Goal: Task Accomplishment & Management: Complete application form

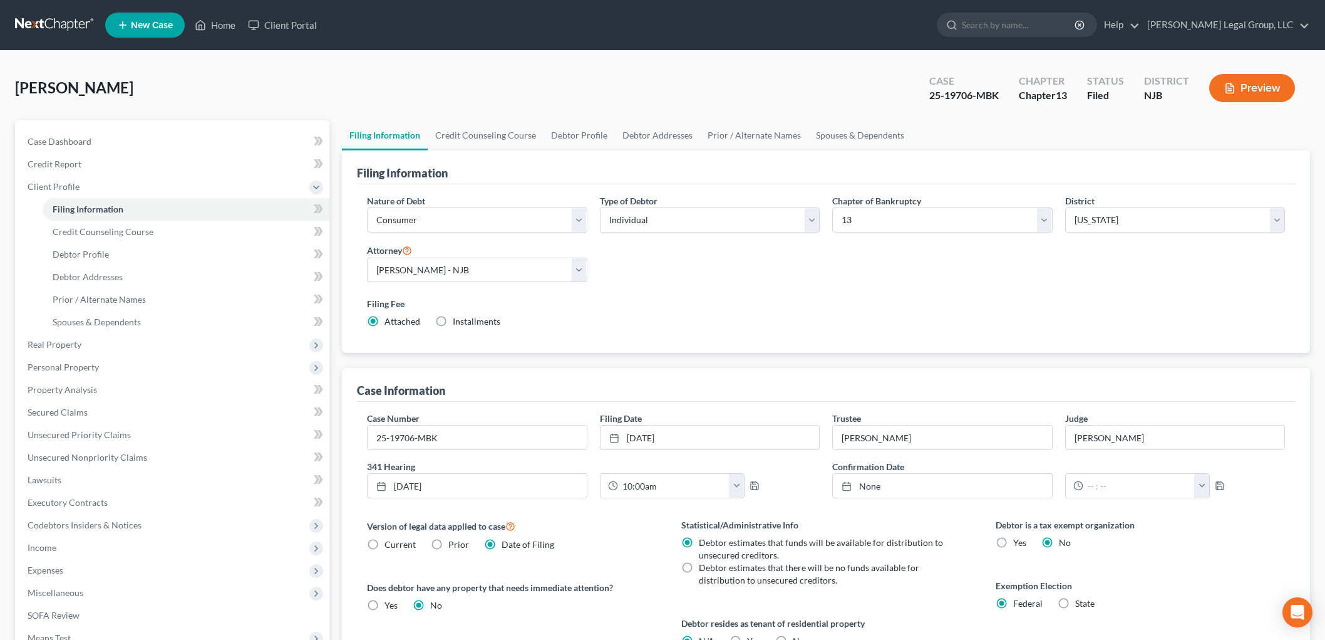
select select "1"
select select "0"
select select "3"
select select "51"
select select "1"
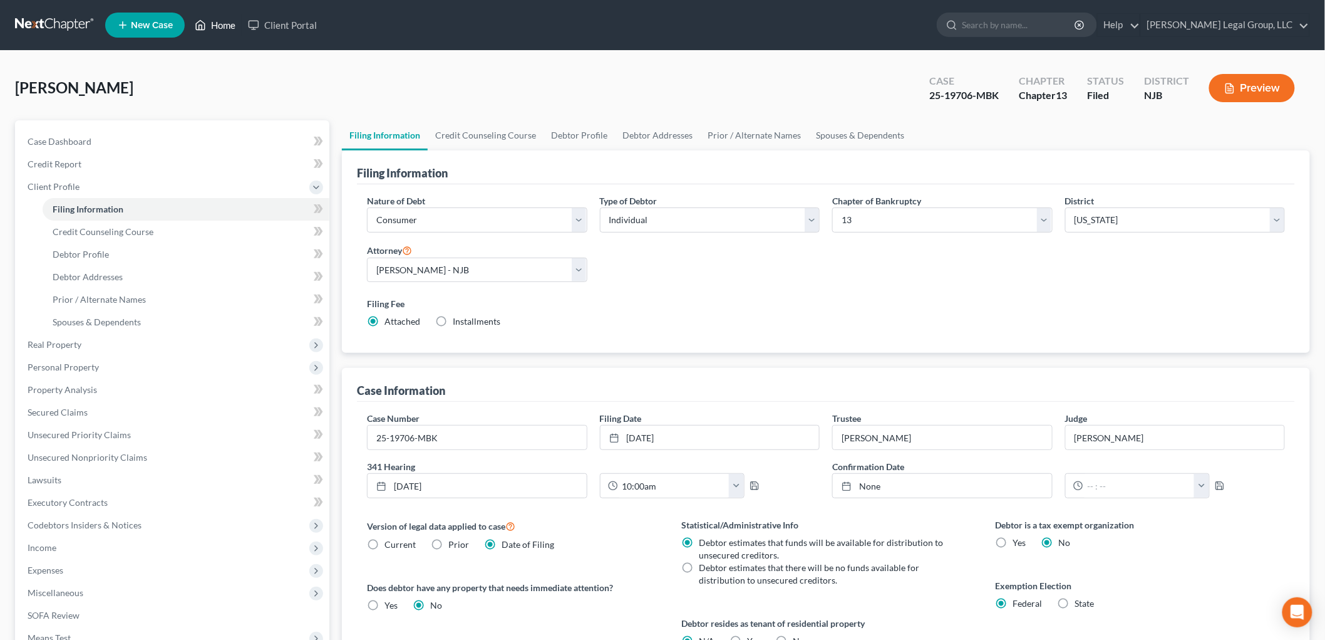
click at [229, 22] on link "Home" at bounding box center [215, 25] width 53 height 23
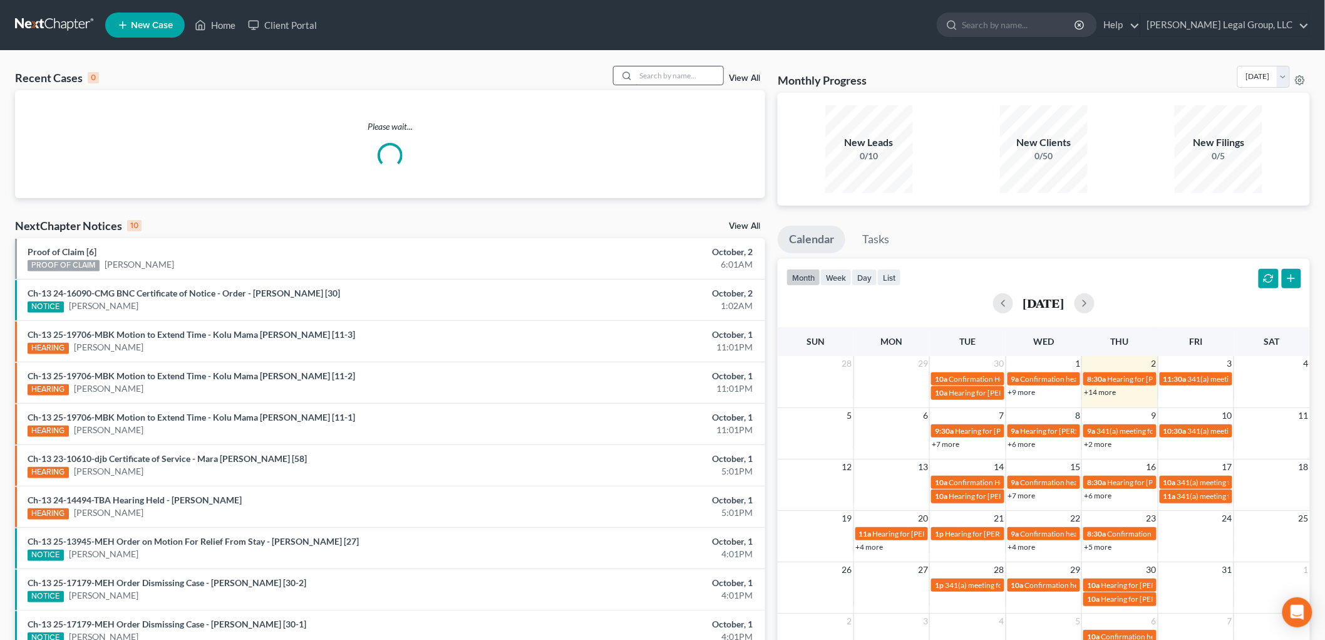
click at [703, 81] on input "search" at bounding box center [680, 75] width 88 height 18
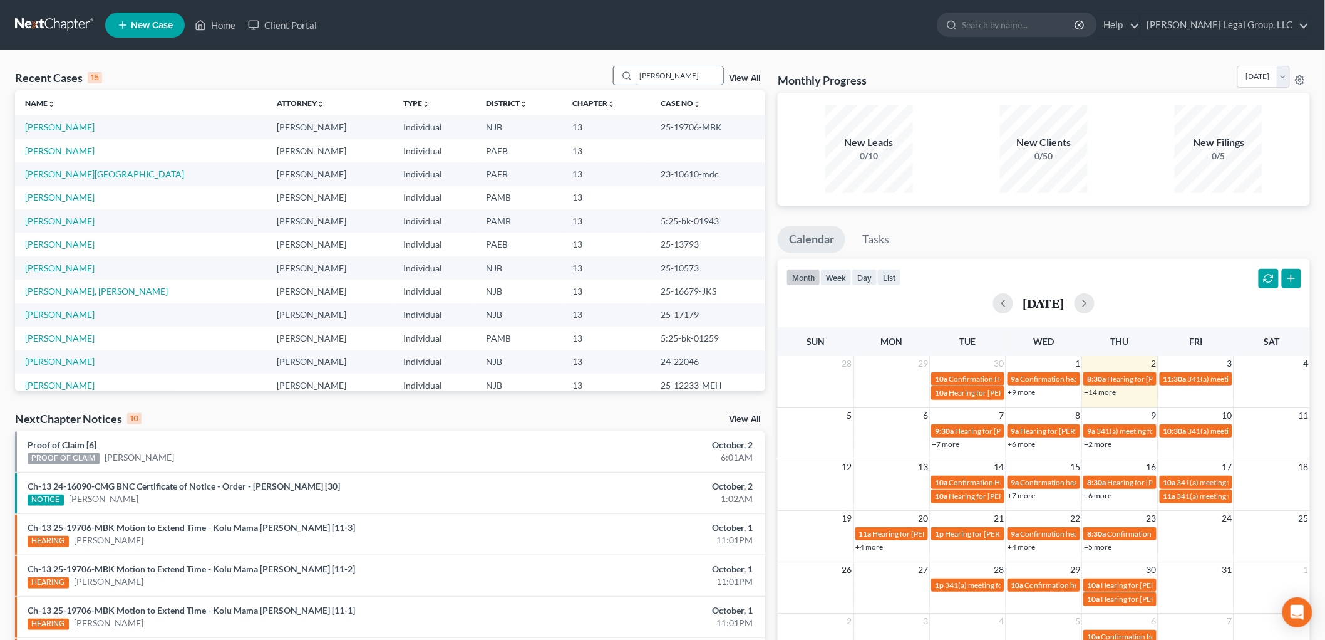
type input "[PERSON_NAME]"
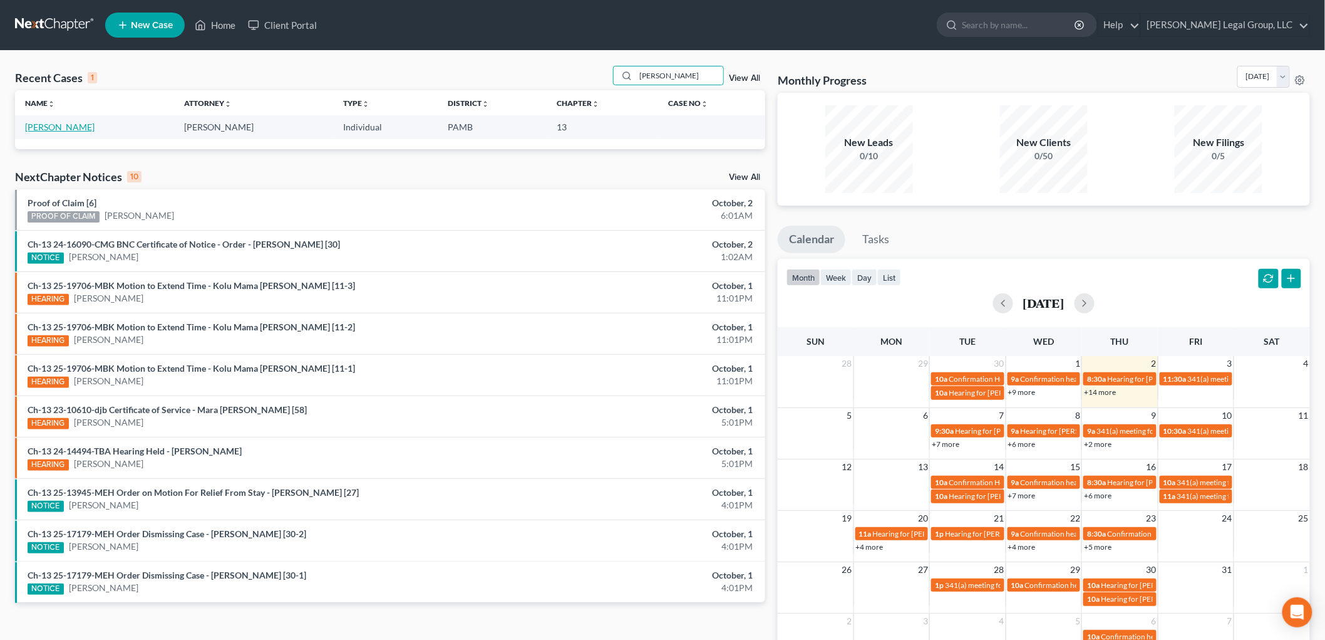
click at [66, 132] on link "[PERSON_NAME]" at bounding box center [60, 127] width 70 height 11
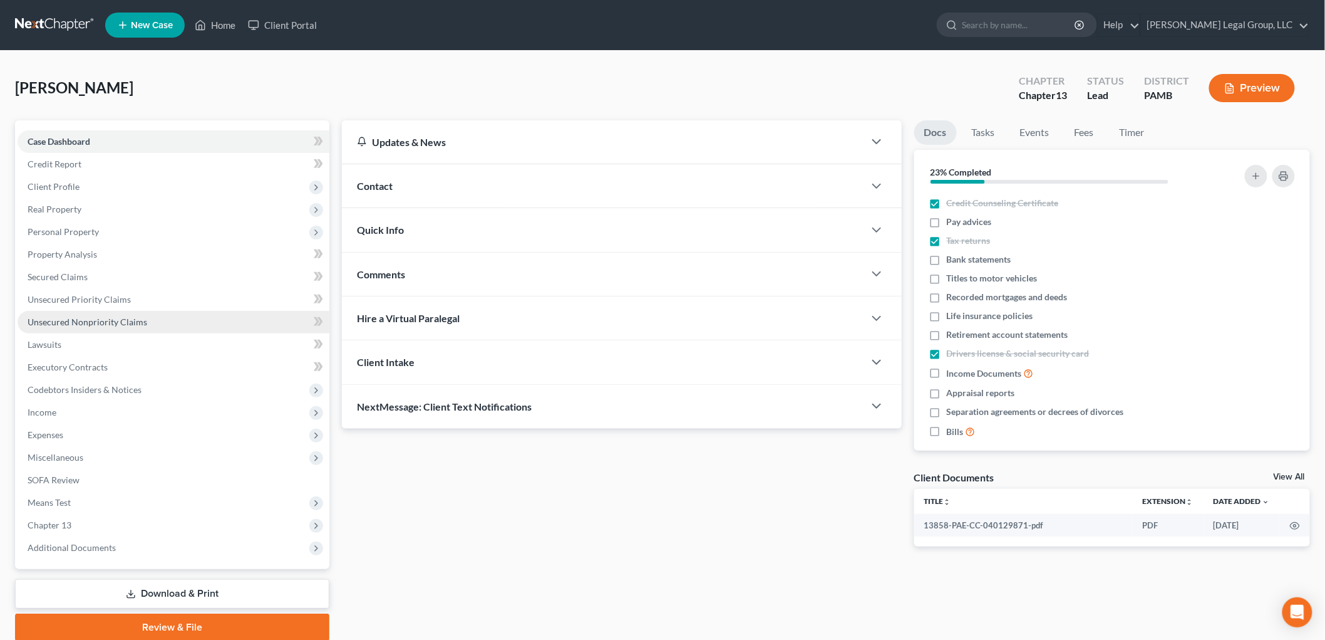
click at [83, 320] on span "Unsecured Nonpriority Claims" at bounding box center [88, 321] width 120 height 11
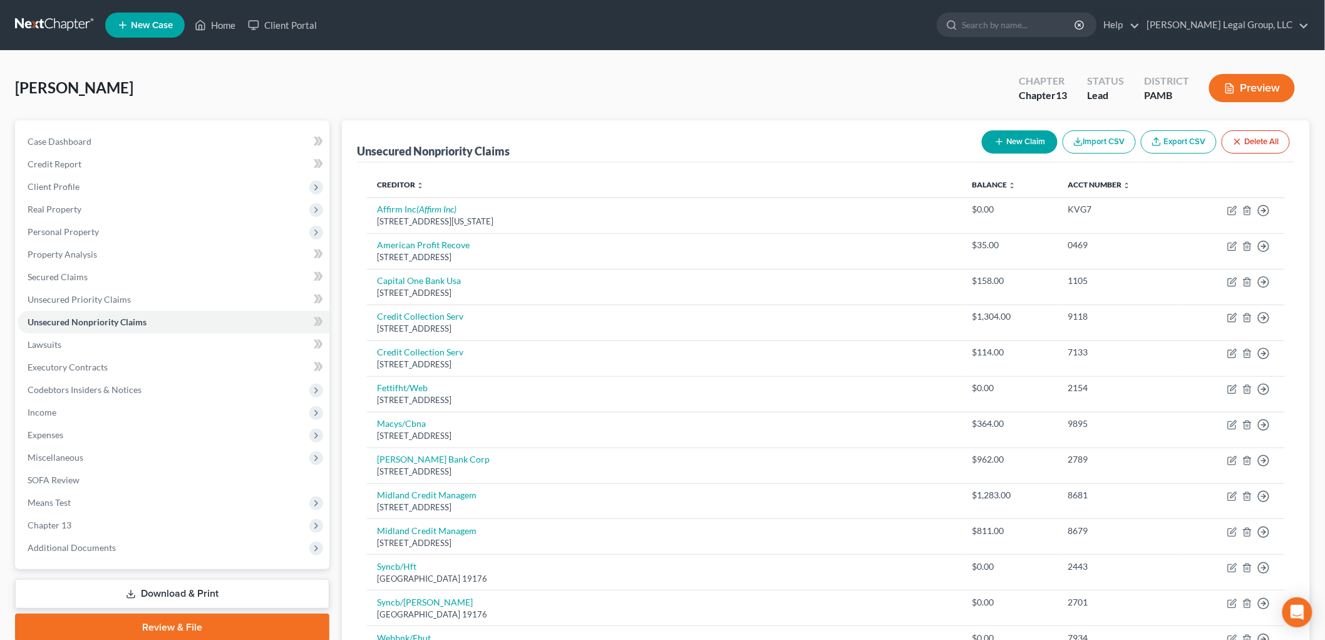
click at [1005, 139] on button "New Claim" at bounding box center [1020, 141] width 76 height 23
select select "0"
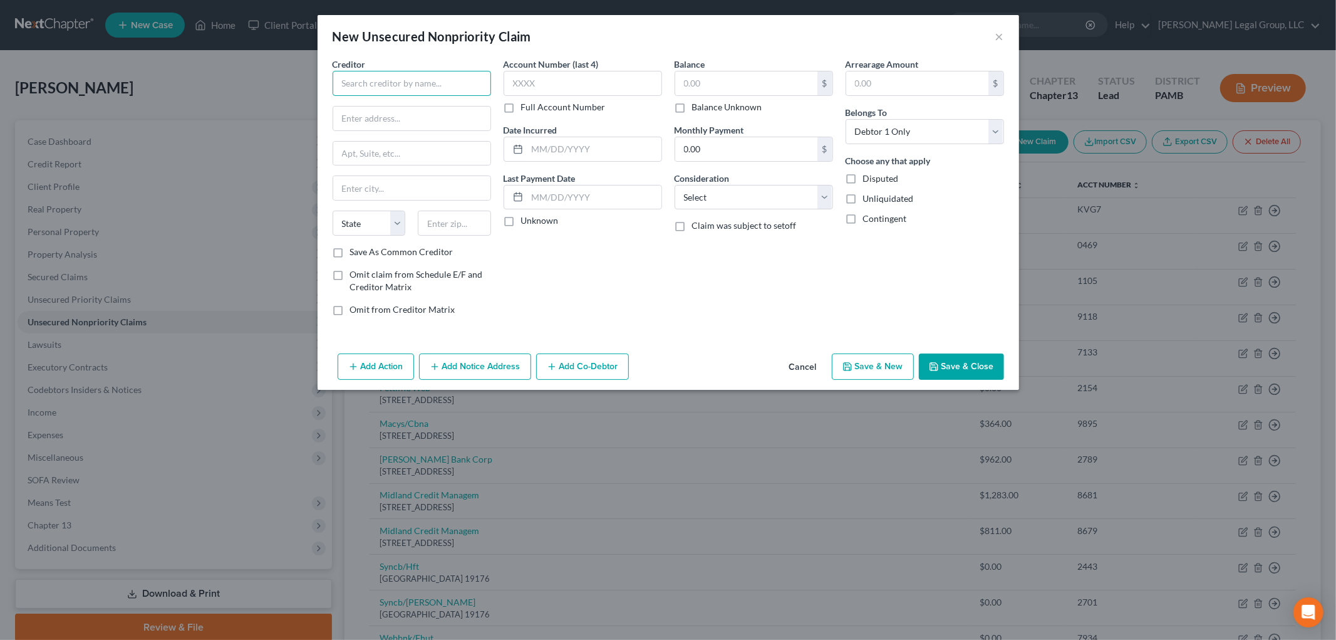
click at [435, 77] on input "text" at bounding box center [412, 83] width 158 height 25
type input "National Dental"
type input "[STREET_ADDRESS]"
click at [475, 222] on input "10075" at bounding box center [454, 222] width 73 height 25
type input "10075-1363"
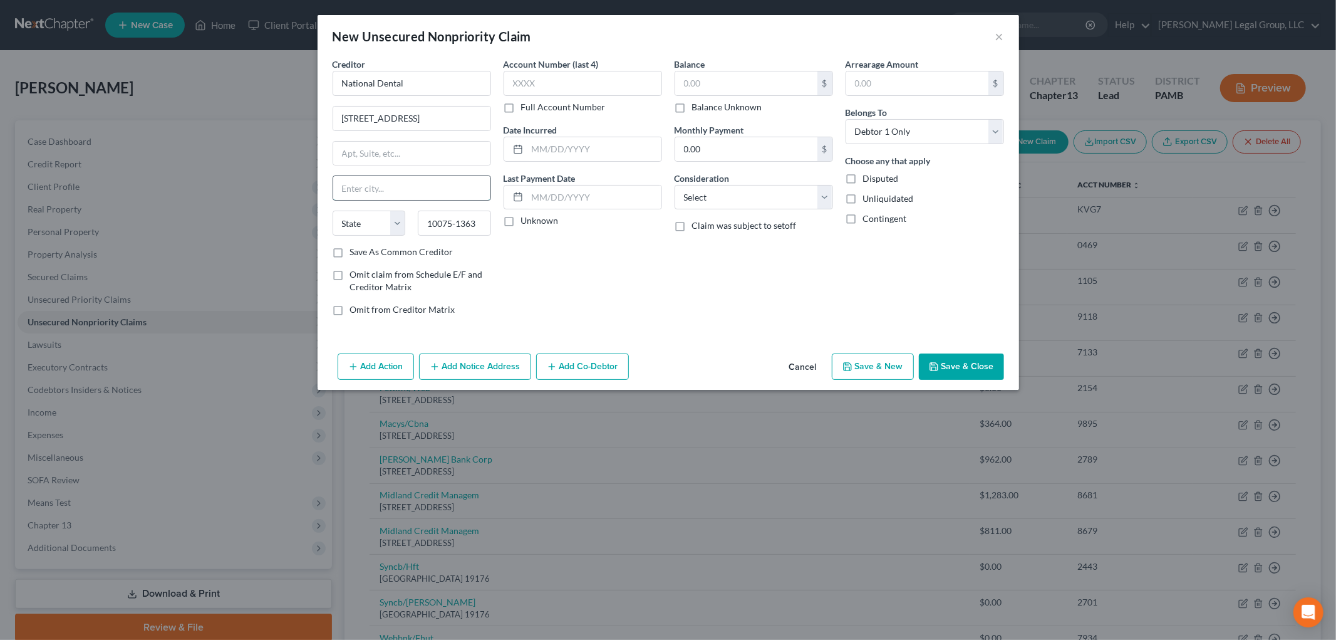
click at [455, 190] on input "text" at bounding box center [411, 188] width 157 height 24
type input "[US_STATE]"
select select "35"
click at [623, 73] on input "text" at bounding box center [583, 83] width 158 height 25
type input "3476"
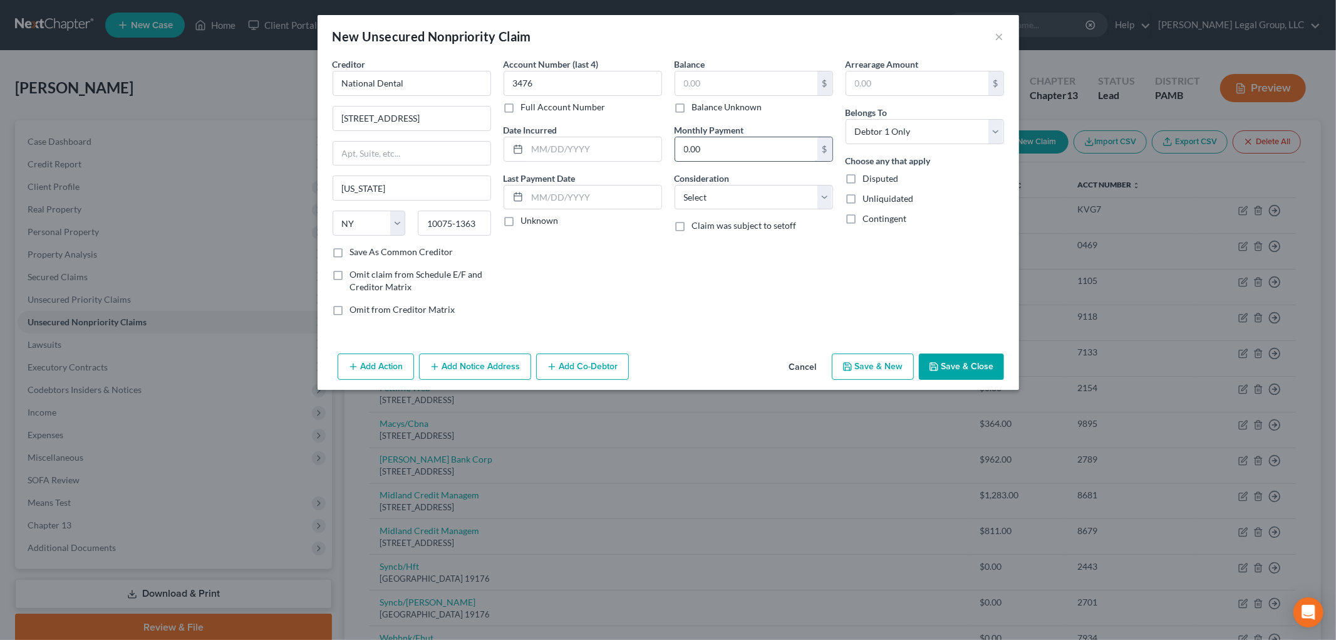
drag, startPoint x: 727, startPoint y: 153, endPoint x: 727, endPoint y: 137, distance: 16.3
click at [727, 153] on input "0.00" at bounding box center [746, 149] width 142 height 24
click at [727, 66] on div "Balance $ Balance Unknown Balance Undetermined $ Balance Unknown" at bounding box center [754, 86] width 158 height 56
click at [729, 83] on input "text" at bounding box center [746, 83] width 142 height 24
type input "2,100"
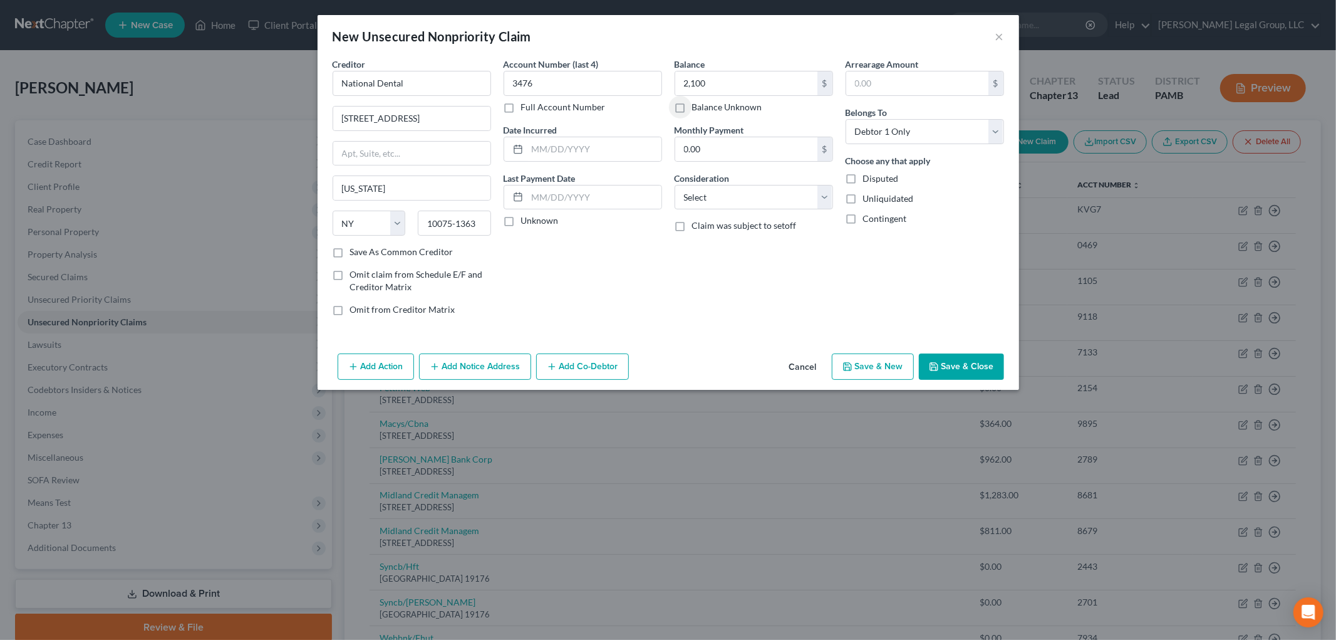
click at [953, 361] on button "Save & Close" at bounding box center [961, 366] width 85 height 26
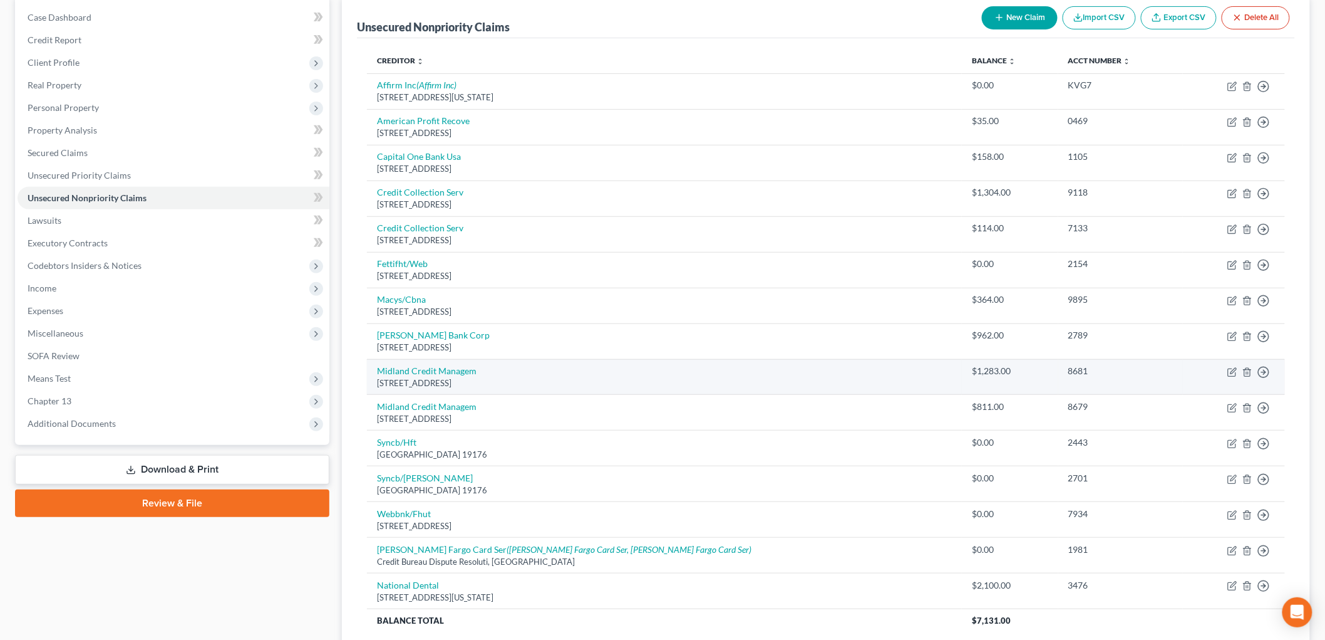
scroll to position [229, 0]
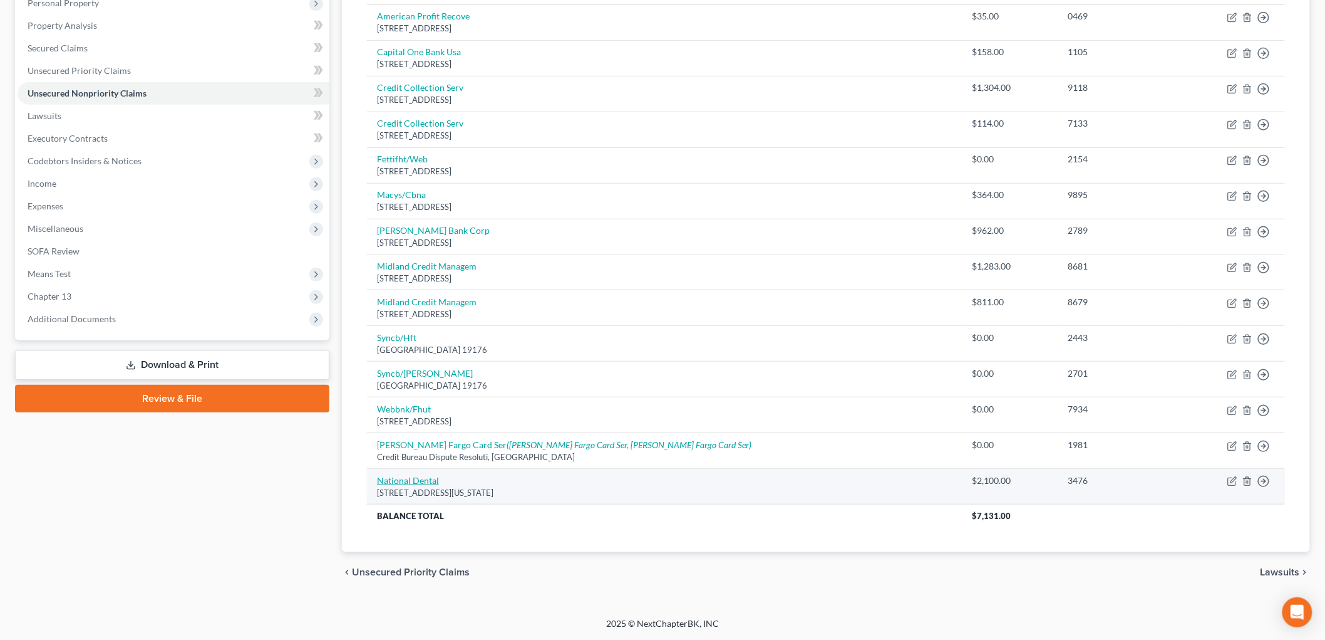
click at [431, 478] on link "National Dental" at bounding box center [408, 480] width 62 height 11
select select "35"
select select "0"
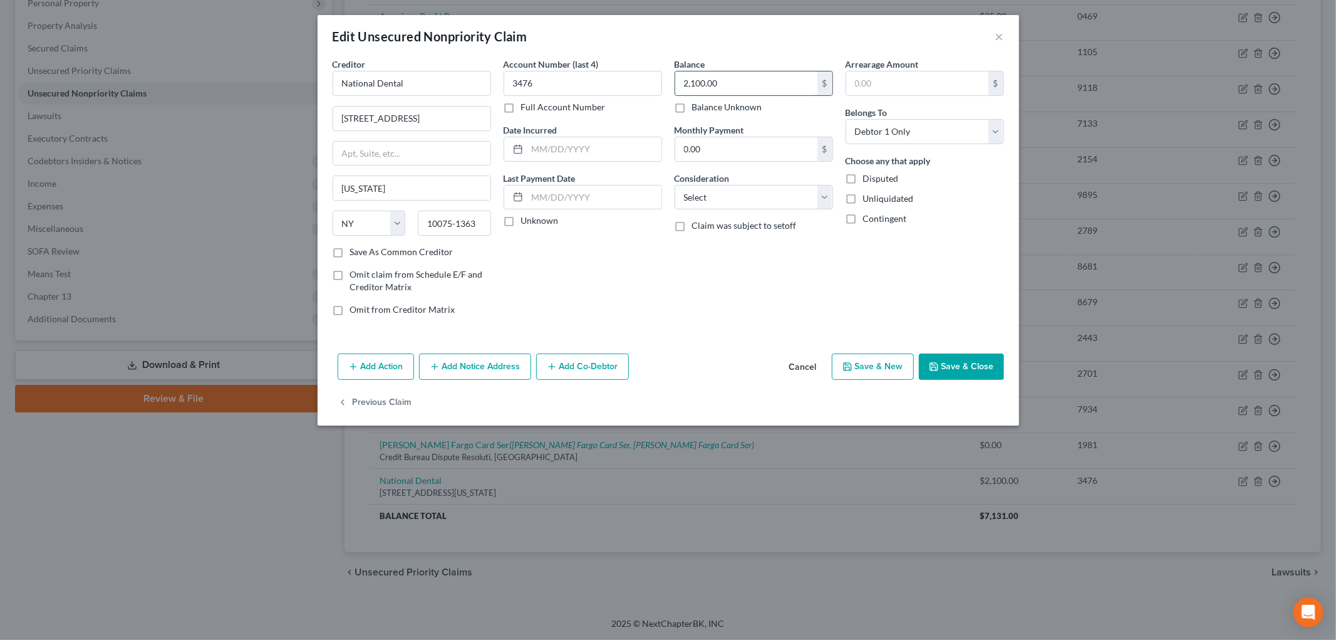
click at [743, 86] on input "2,100.00" at bounding box center [746, 83] width 142 height 24
type input "3,045"
click at [938, 371] on icon "button" at bounding box center [934, 366] width 10 height 10
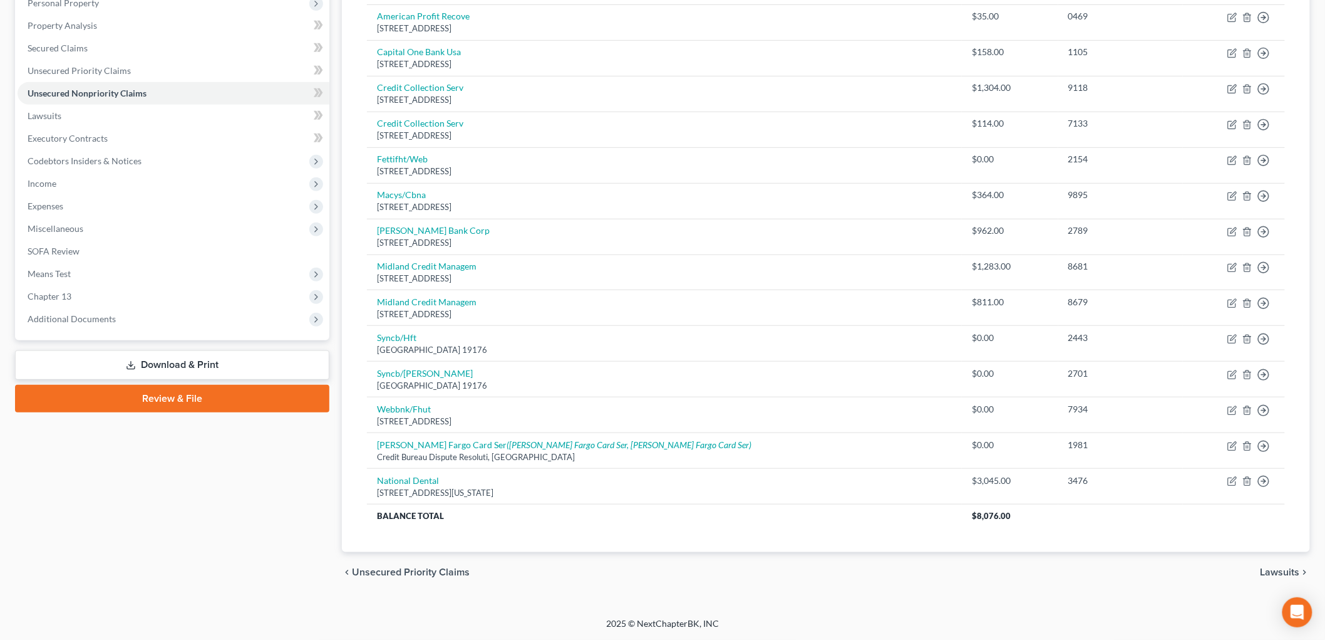
click at [269, 568] on div "Case Dashboard Payments Invoices Payments Payments Credit Report Client Profile" at bounding box center [172, 242] width 327 height 700
